Goal: Communication & Community: Answer question/provide support

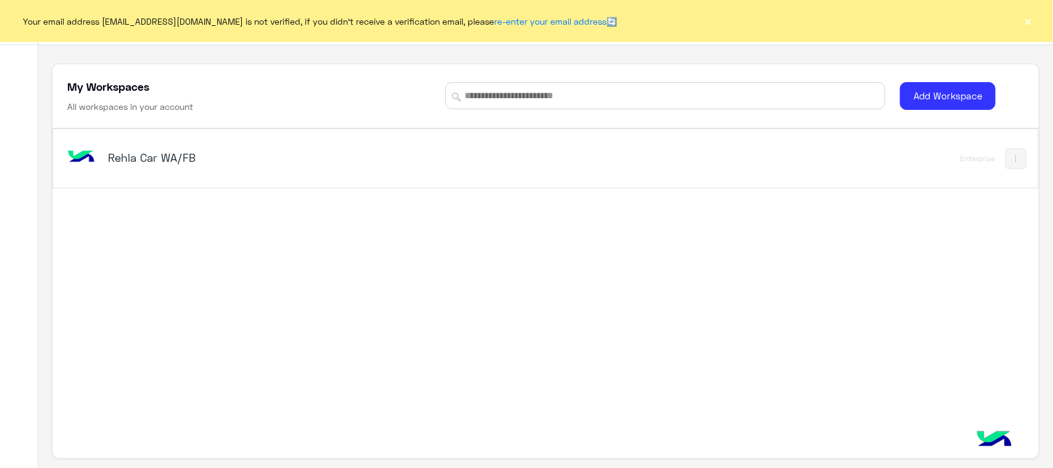
click at [162, 134] on div "Rehla Car WA/FB Enterprise" at bounding box center [545, 158] width 985 height 59
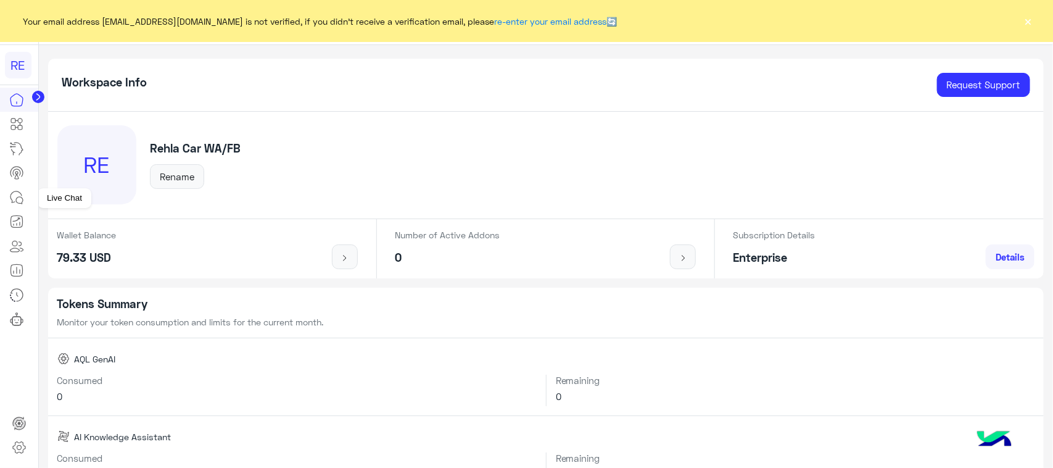
click at [12, 190] on icon at bounding box center [16, 197] width 15 height 15
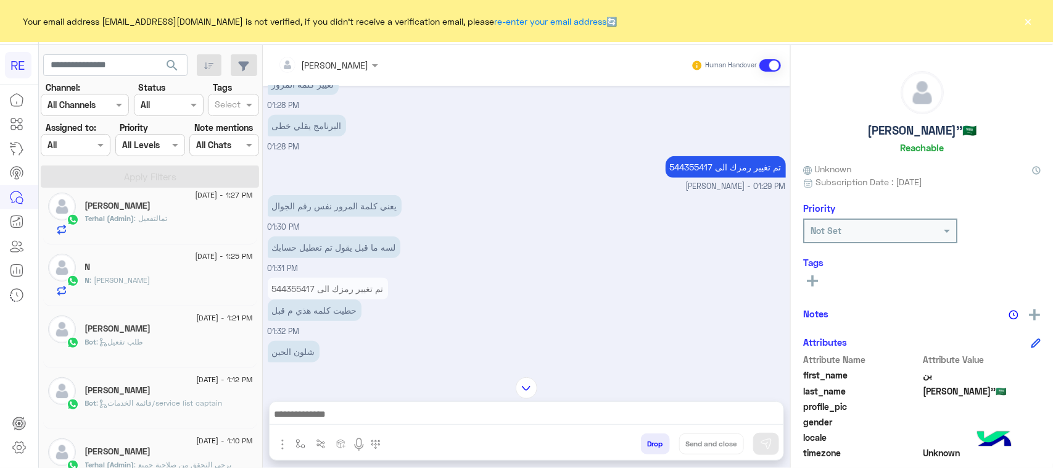
scroll to position [392, 0]
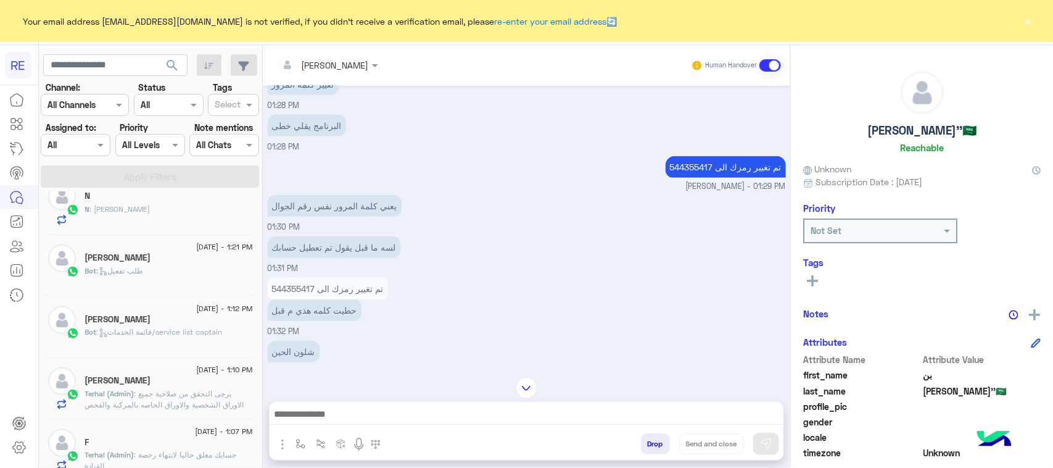
click at [143, 415] on div "[DATE] - 1:10 PM [PERSON_NAME] (Admin) : يرجى التحقق من صلاحية جميع الاوراق الش…" at bounding box center [150, 389] width 214 height 62
click at [139, 388] on div "[PERSON_NAME]" at bounding box center [169, 381] width 168 height 13
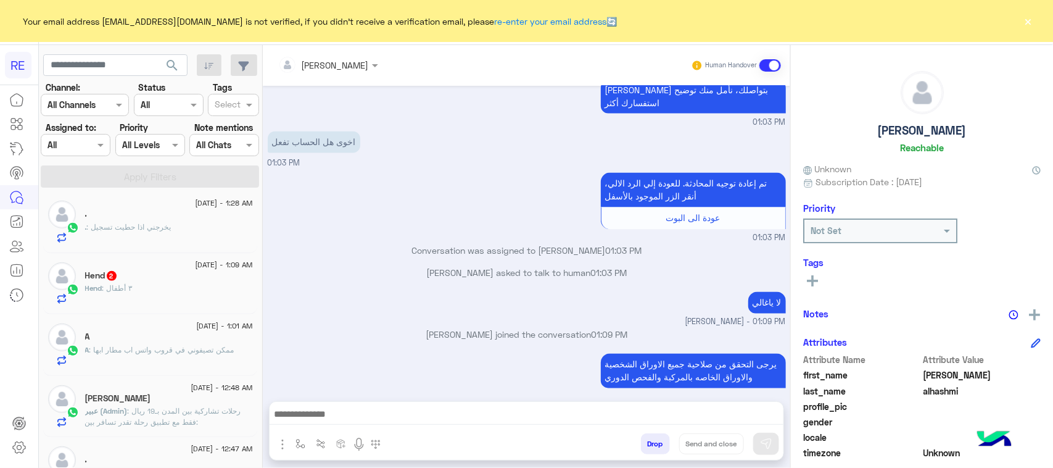
scroll to position [392, 0]
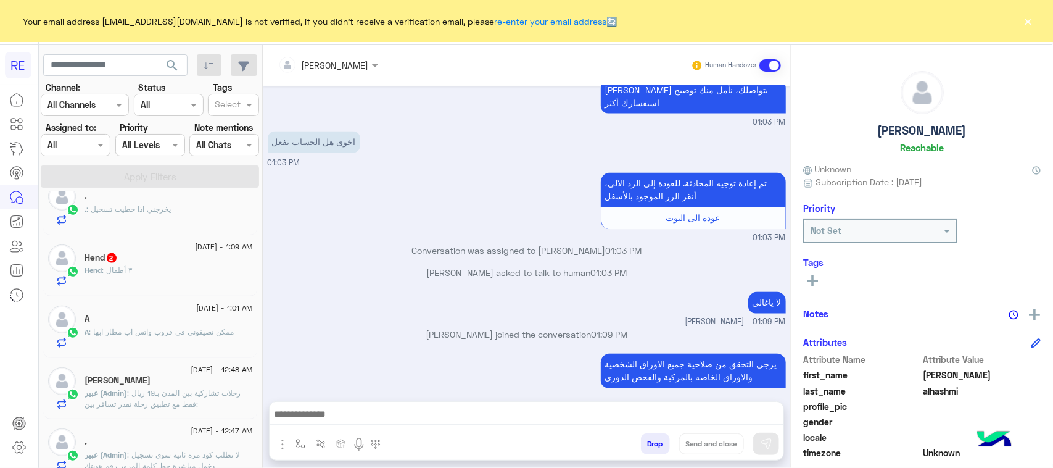
click at [136, 386] on h5 "[PERSON_NAME]" at bounding box center [118, 380] width 66 height 10
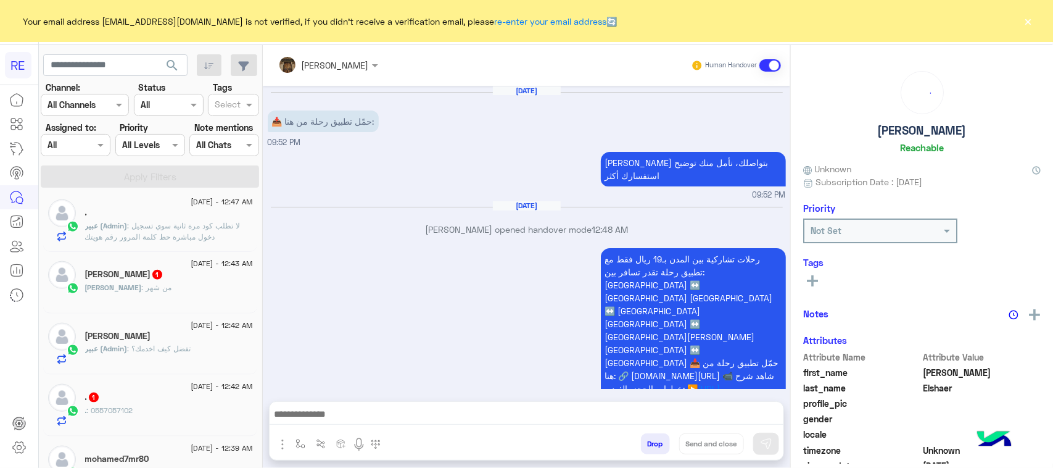
scroll to position [623, 0]
click at [726, 269] on span "رحلات تشاركية بين المدن بـ19 ريال فقط مع تطبيق رحلة تقدر تسافر بين: [GEOGRAPHIC…" at bounding box center [692, 324] width 174 height 140
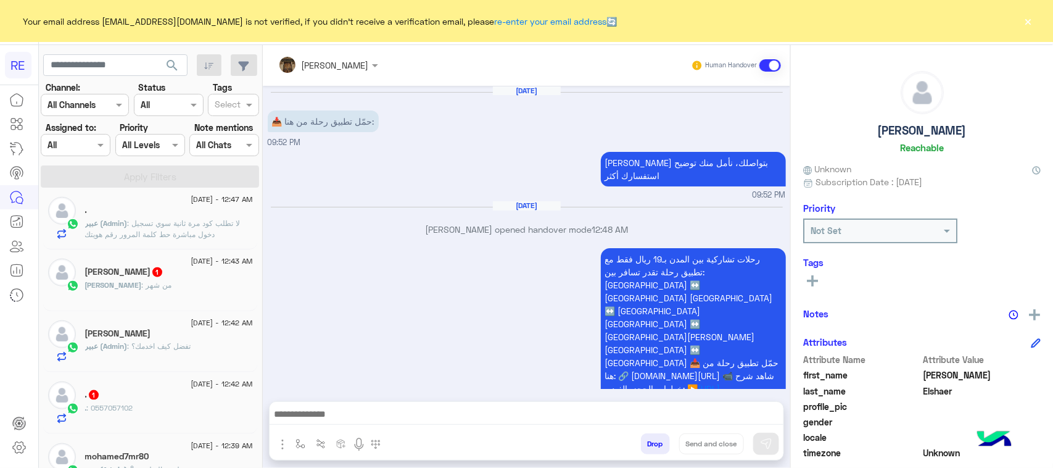
click at [726, 269] on span "رحلات تشاركية بين المدن بـ19 ريال فقط مع تطبيق رحلة تقدر تسافر بين: [GEOGRAPHIC…" at bounding box center [692, 324] width 174 height 140
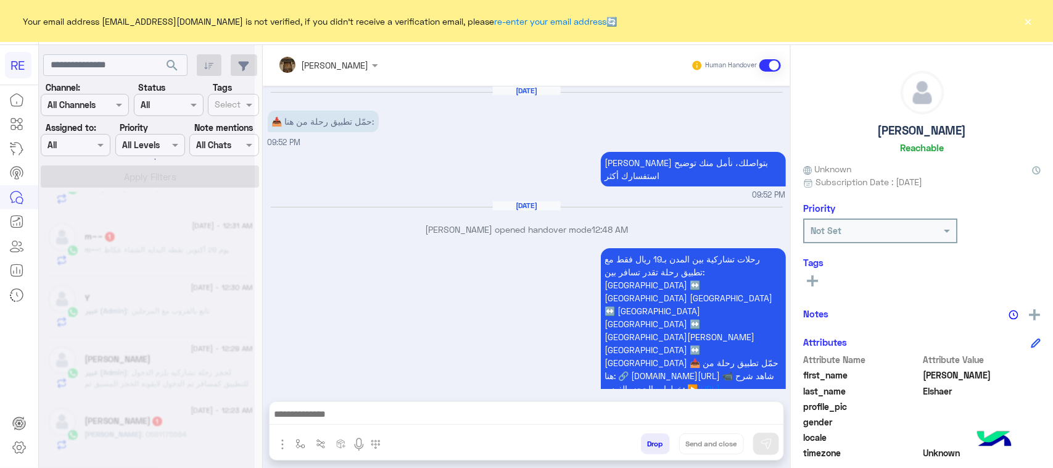
scroll to position [6, 0]
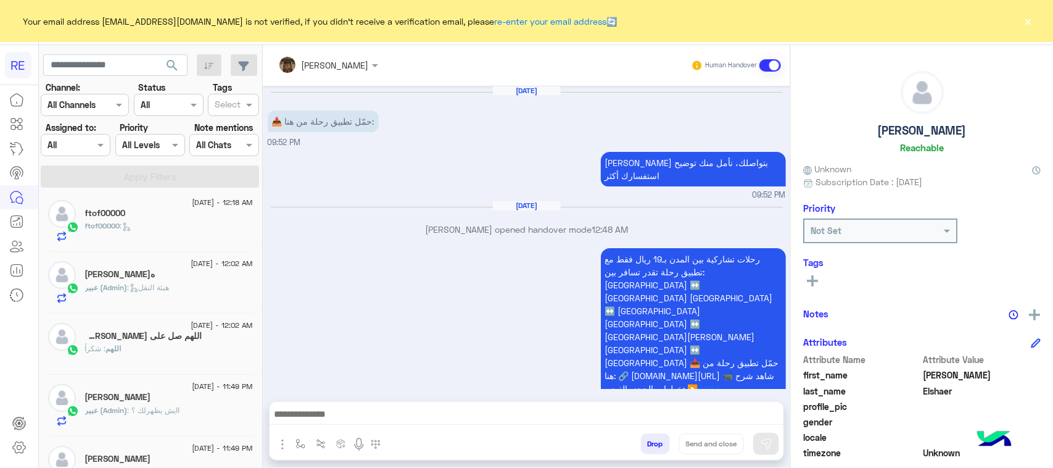
click at [199, 268] on span "[DATE] - 12:02 AM" at bounding box center [222, 263] width 62 height 11
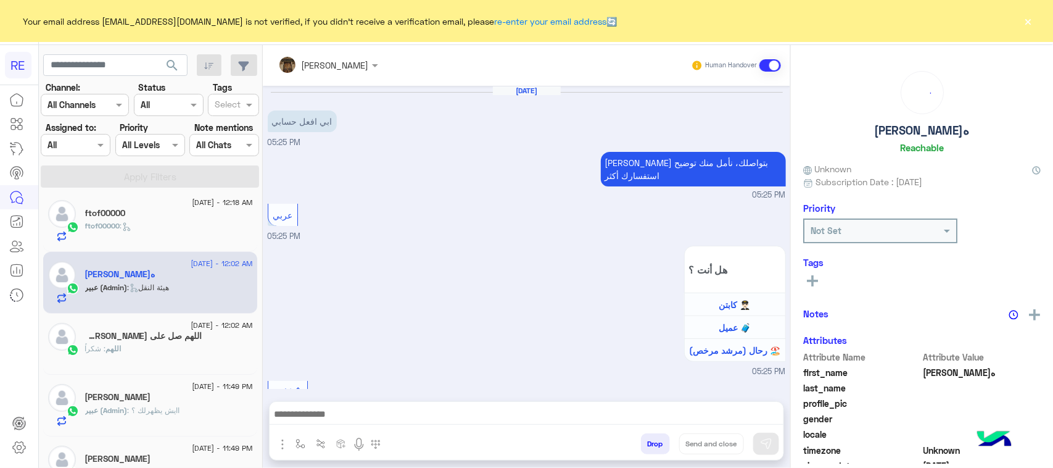
scroll to position [1450, 0]
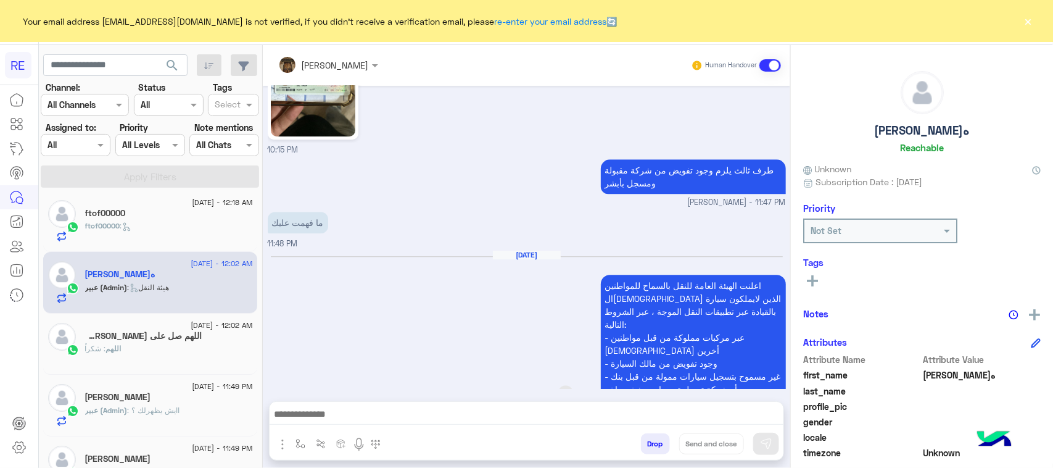
click at [701, 298] on p "اعلنت الهيئة العامة للنقل بالسماح للمواطنين ال[DEMOGRAPHIC_DATA] الذين لايملكون…" at bounding box center [693, 337] width 185 height 125
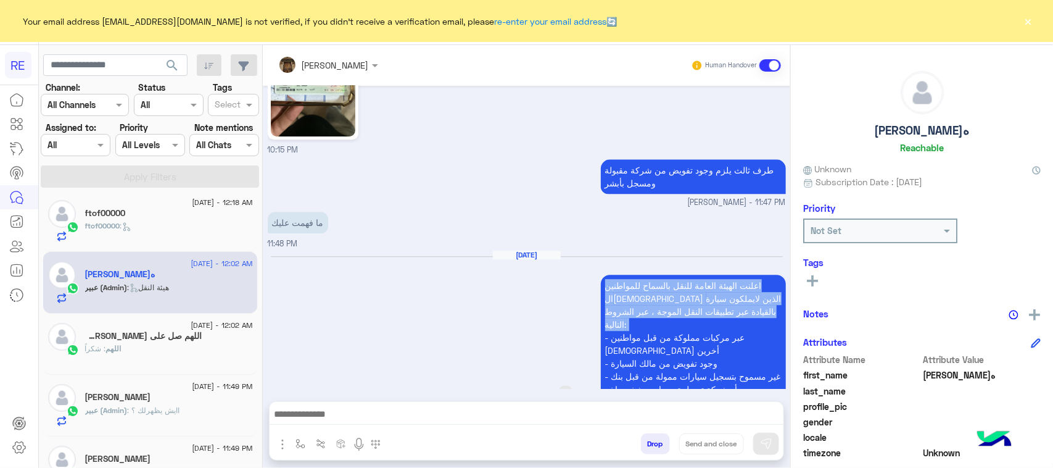
click at [701, 298] on p "اعلنت الهيئة العامة للنقل بالسماح للمواطنين ال[DEMOGRAPHIC_DATA] الذين لايملكون…" at bounding box center [693, 337] width 185 height 125
click at [757, 300] on p "اعلنت الهيئة العامة للنقل بالسماح للمواطنين ال[DEMOGRAPHIC_DATA] الذين لايملكون…" at bounding box center [693, 337] width 185 height 125
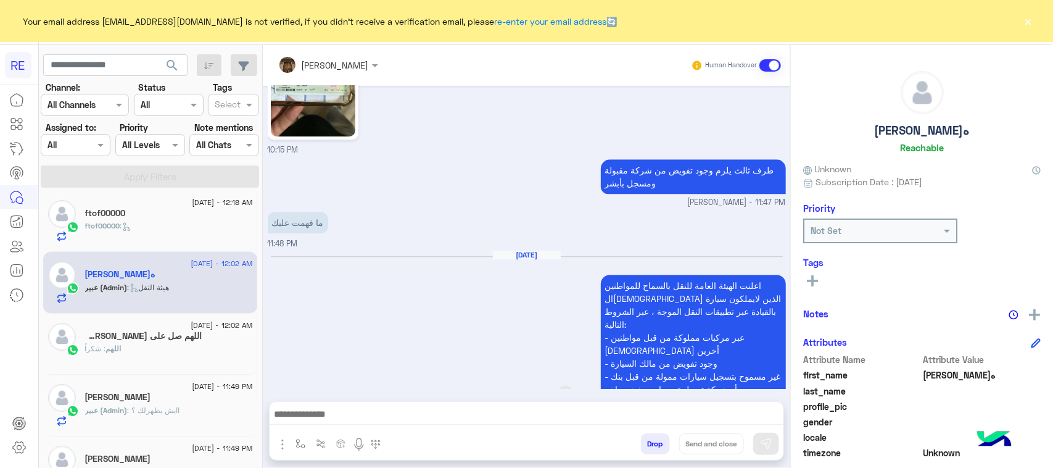
click at [742, 315] on p "اعلنت الهيئة العامة للنقل بالسماح للمواطنين ال[DEMOGRAPHIC_DATA] الذين لايملكون…" at bounding box center [693, 337] width 185 height 125
click at [741, 313] on p "اعلنت الهيئة العامة للنقل بالسماح للمواطنين ال[DEMOGRAPHIC_DATA] الذين لايملكون…" at bounding box center [693, 337] width 185 height 125
click at [696, 351] on p "اعلنت الهيئة العامة للنقل بالسماح للمواطنين ال[DEMOGRAPHIC_DATA] الذين لايملكون…" at bounding box center [693, 337] width 185 height 125
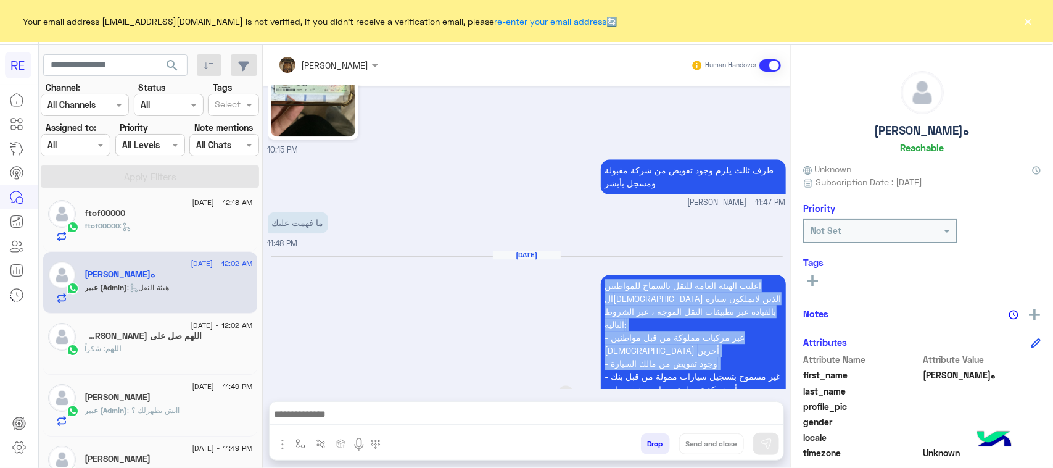
click at [696, 351] on p "اعلنت الهيئة العامة للنقل بالسماح للمواطنين ال[DEMOGRAPHIC_DATA] الذين لايملكون…" at bounding box center [693, 337] width 185 height 125
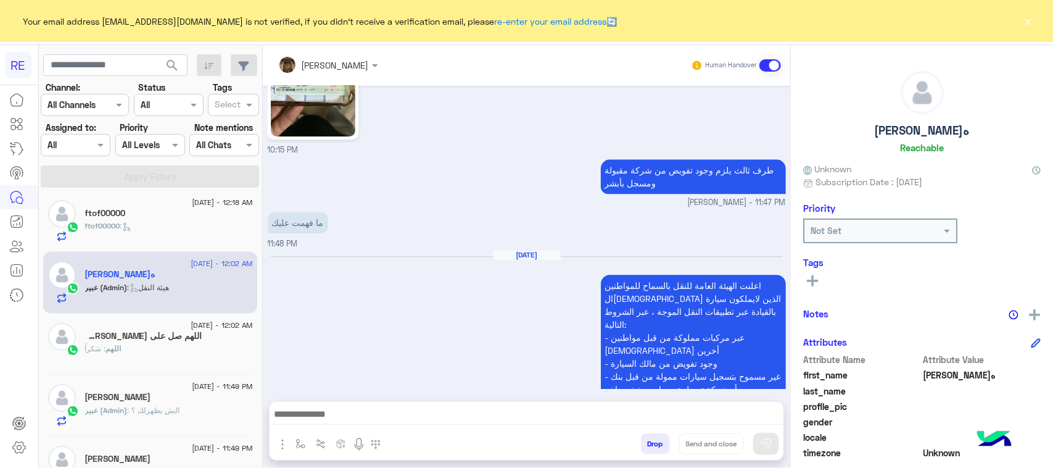
click at [149, 341] on h5 "اللهم صل على [PERSON_NAME]" at bounding box center [143, 336] width 117 height 10
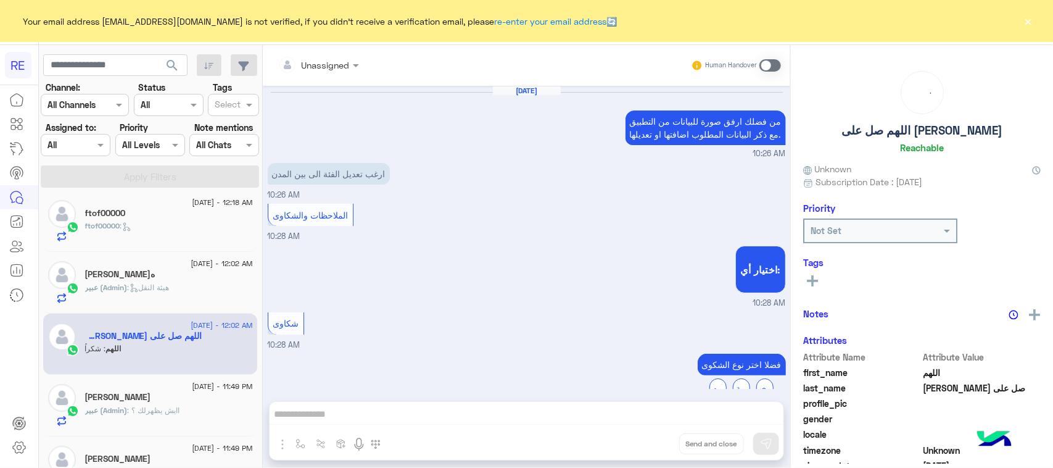
scroll to position [750, 0]
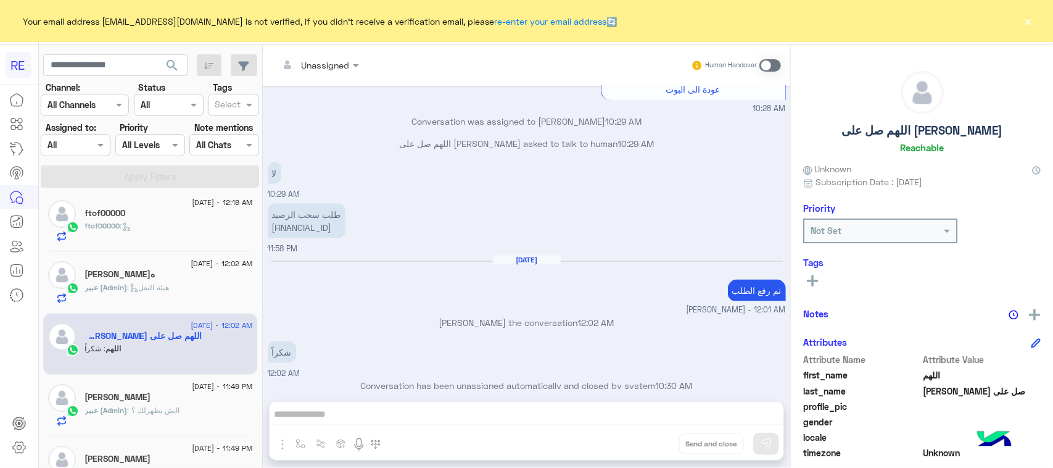
click at [172, 404] on div "[PERSON_NAME]" at bounding box center [169, 398] width 168 height 13
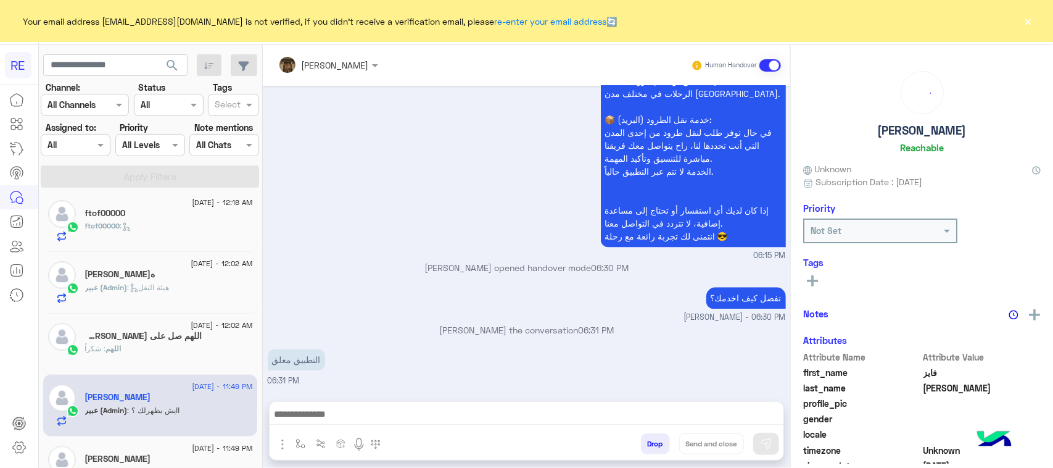
scroll to position [160, 0]
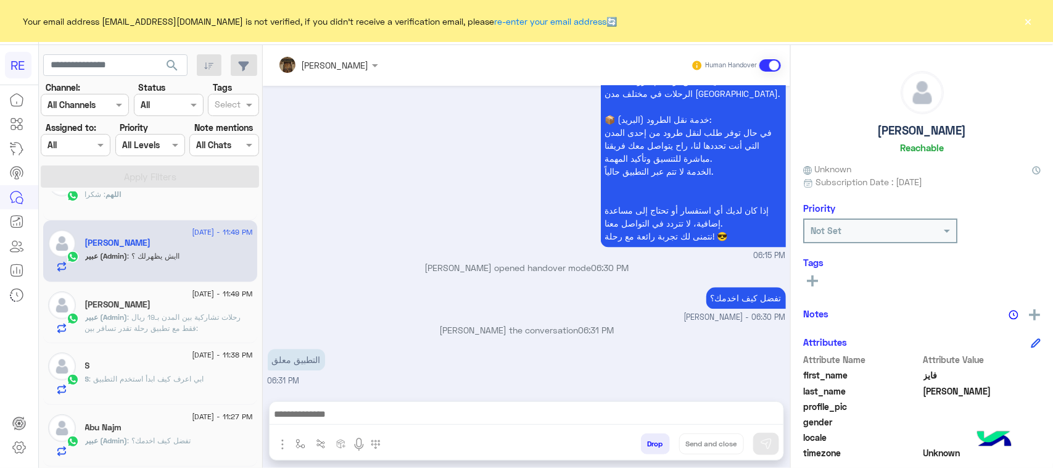
click at [164, 322] on span ": رحلات تشاركية بين المدن بـ19 ريال فقط مع تطبيق رحلة تقدر تسافر بين: [GEOGRAPH…" at bounding box center [165, 361] width 161 height 98
